Goal: Task Accomplishment & Management: Manage account settings

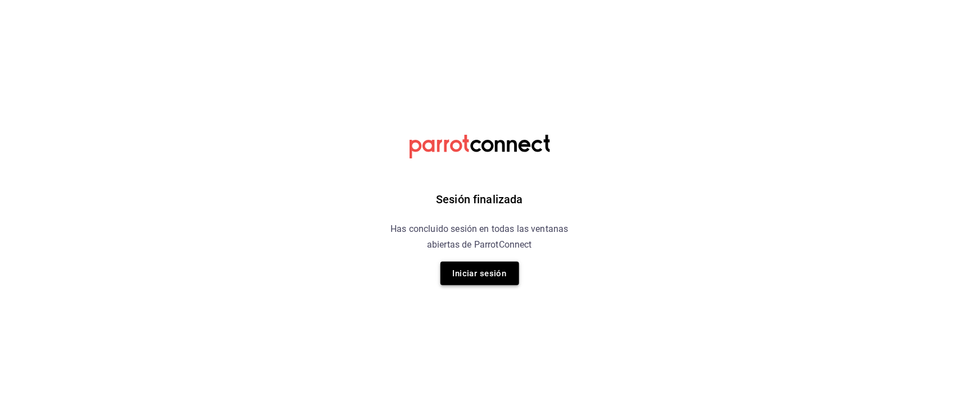
click at [483, 277] on button "Iniciar sesión" at bounding box center [479, 274] width 79 height 24
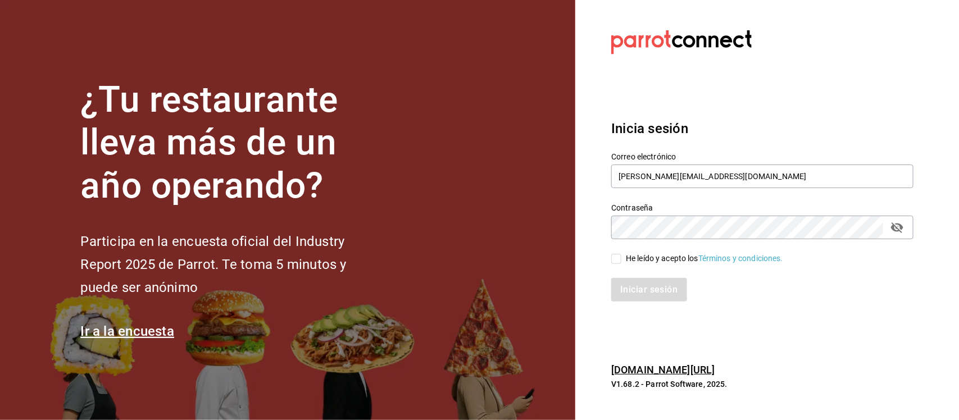
click at [618, 258] on input "He leído y acepto los Términos y condiciones." at bounding box center [616, 259] width 10 height 10
checkbox input "true"
click at [651, 279] on button "Iniciar sesión" at bounding box center [649, 290] width 76 height 24
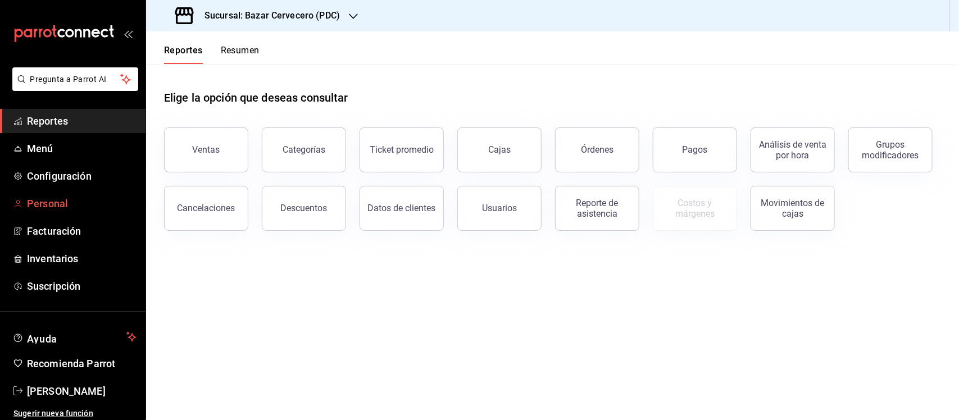
click at [59, 194] on link "Personal" at bounding box center [72, 204] width 145 height 24
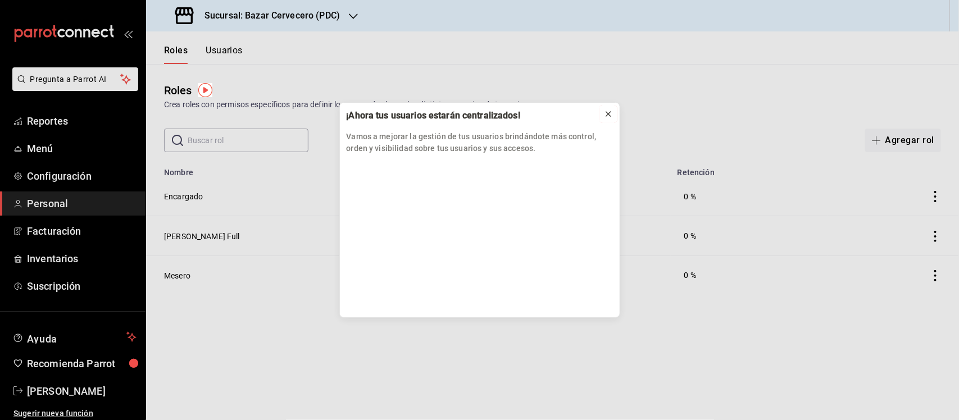
click at [608, 114] on icon at bounding box center [608, 114] width 4 height 4
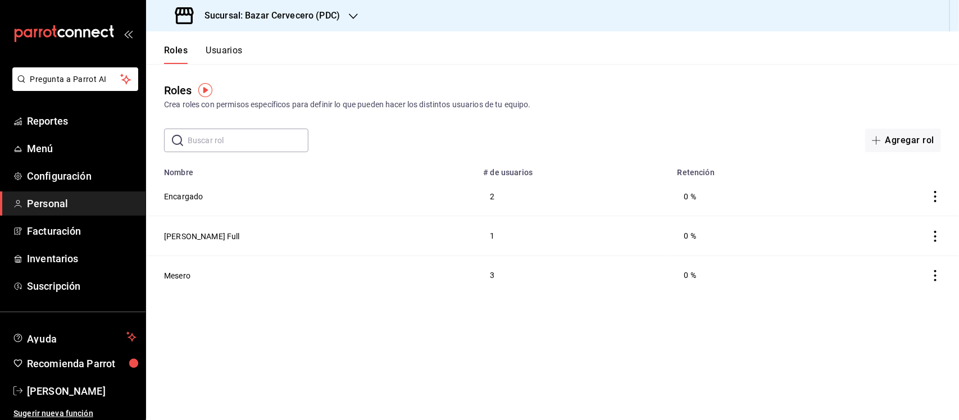
click at [231, 51] on button "Usuarios" at bounding box center [224, 54] width 37 height 19
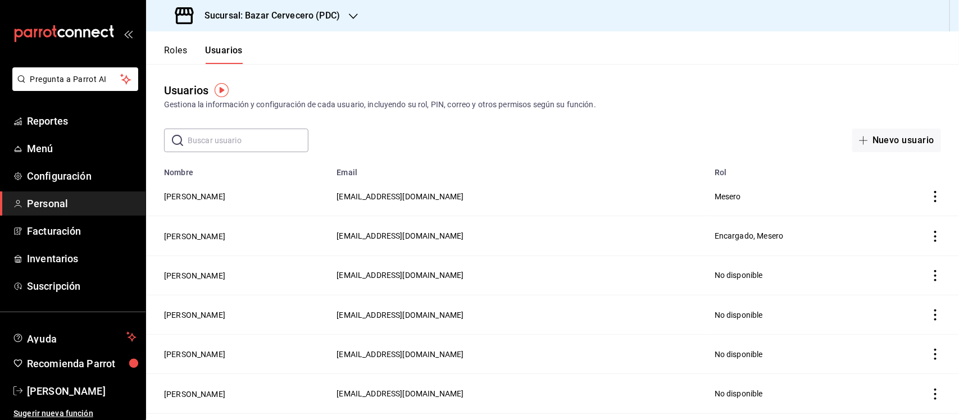
click at [934, 193] on icon "actions" at bounding box center [935, 196] width 2 height 11
click at [731, 195] on div at bounding box center [479, 210] width 959 height 420
click at [206, 197] on button "[PERSON_NAME]" at bounding box center [194, 196] width 61 height 11
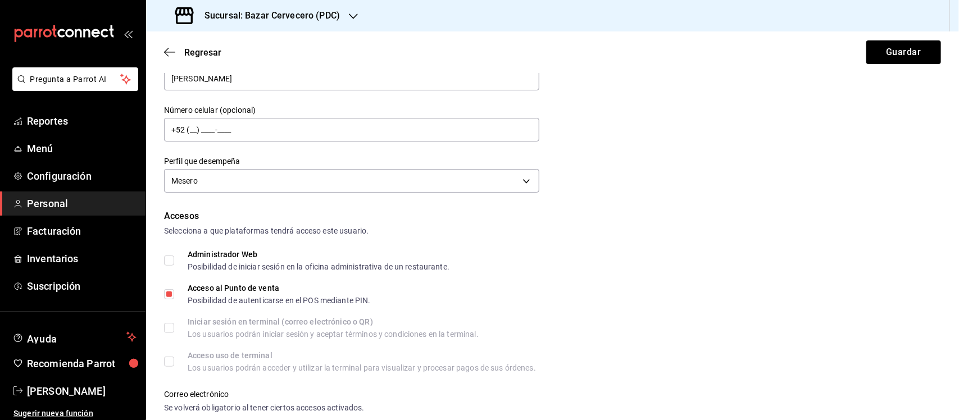
scroll to position [140, 0]
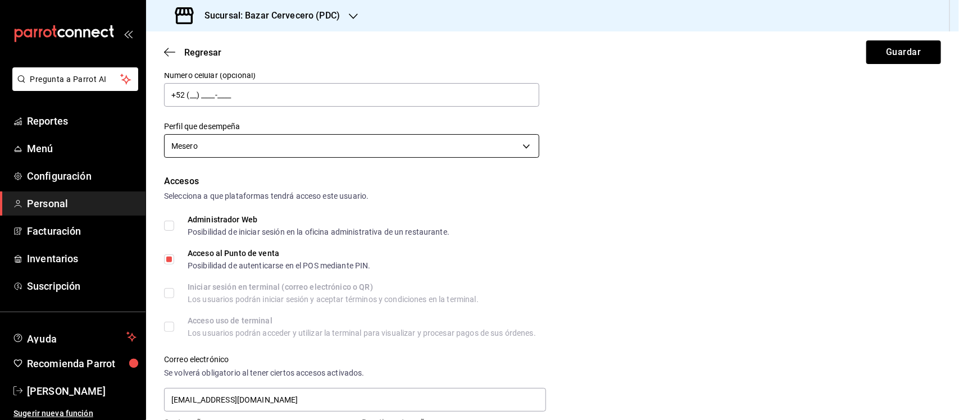
click at [507, 142] on body "Pregunta a Parrot AI Reportes Menú Configuración Personal Facturación Inventari…" at bounding box center [479, 210] width 959 height 420
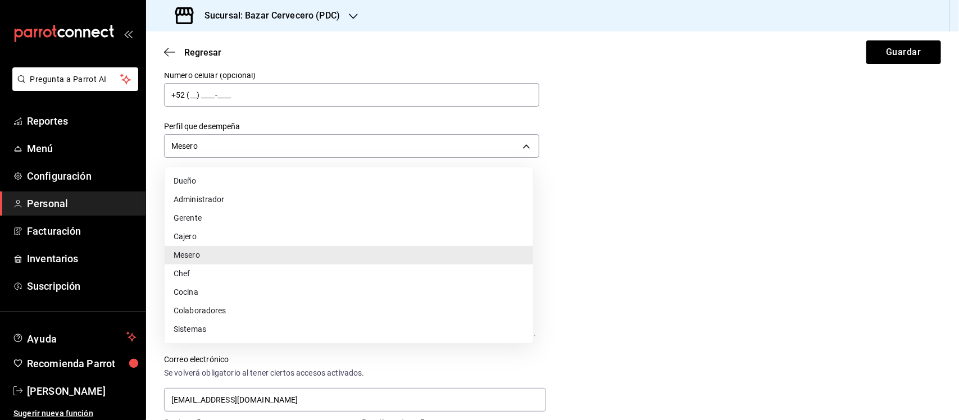
click at [651, 186] on div at bounding box center [479, 210] width 959 height 420
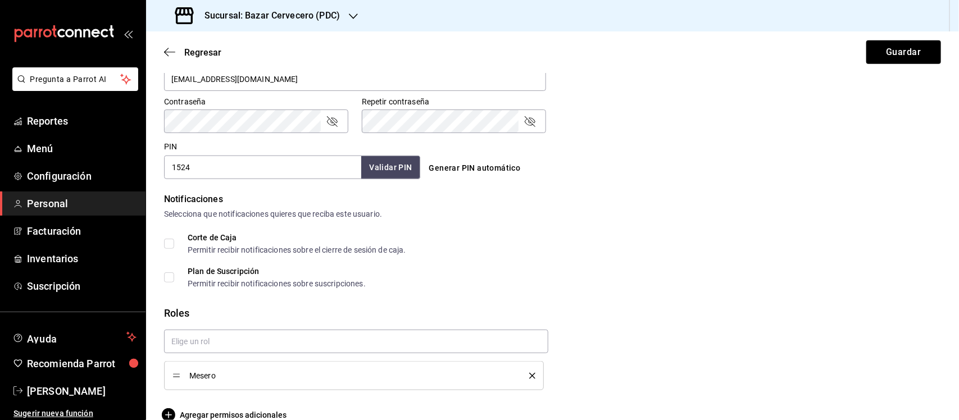
scroll to position [480, 0]
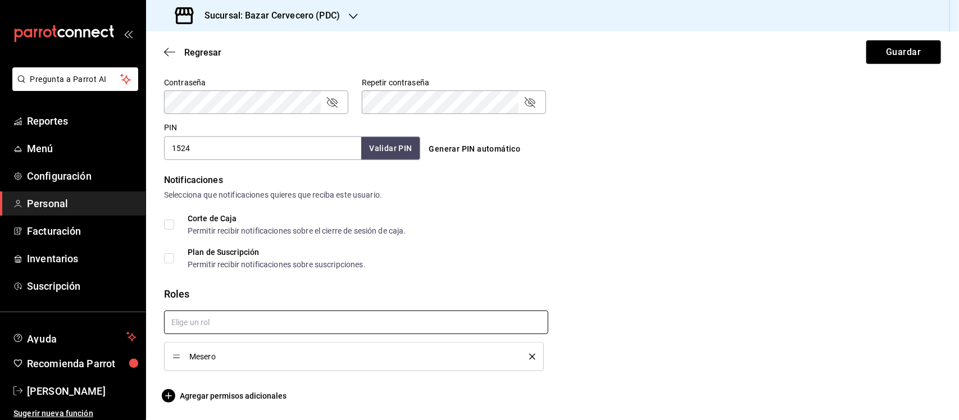
click at [445, 312] on input "text" at bounding box center [356, 323] width 384 height 24
click at [388, 341] on li "Encargado" at bounding box center [354, 348] width 379 height 19
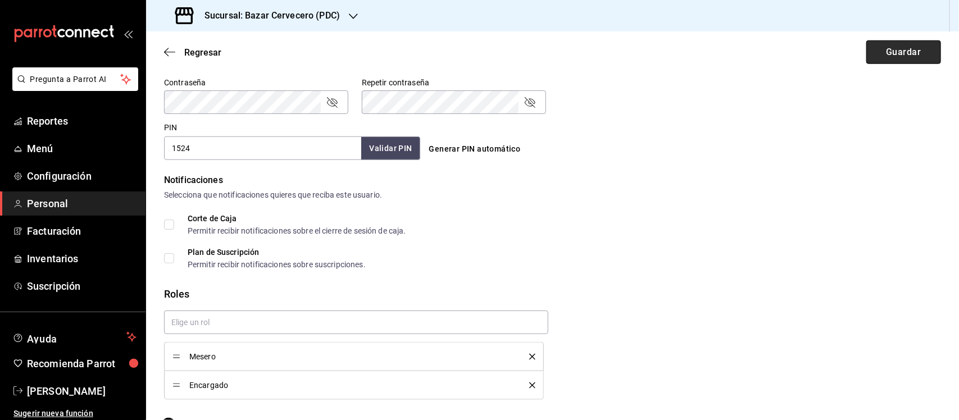
click at [902, 51] on button "Guardar" at bounding box center [903, 52] width 75 height 24
